Goal: Manage account settings

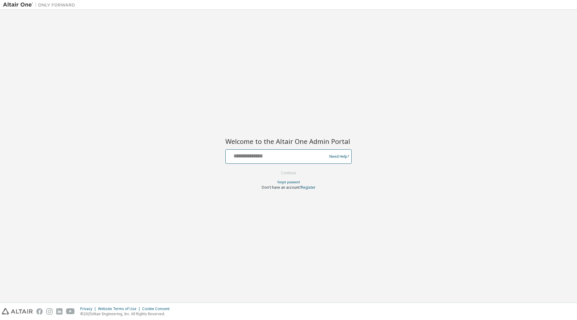
click at [273, 156] on input "text" at bounding box center [277, 155] width 98 height 9
type input "**********"
click at [294, 174] on button "Continue" at bounding box center [288, 172] width 28 height 9
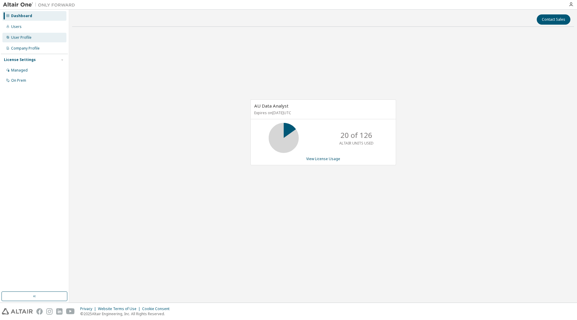
click at [33, 37] on div "User Profile" at bounding box center [34, 38] width 64 height 10
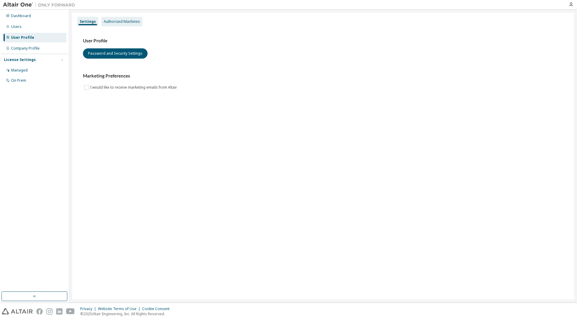
click at [111, 22] on div "Authorized Machines" at bounding box center [122, 21] width 36 height 5
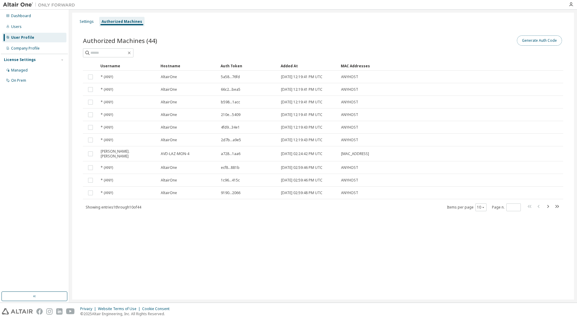
click at [524, 39] on button "Generate Auth Code" at bounding box center [539, 40] width 45 height 10
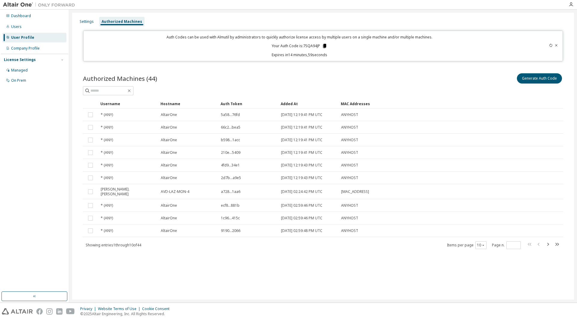
click at [323, 45] on icon at bounding box center [324, 46] width 3 height 4
